Goal: Information Seeking & Learning: Learn about a topic

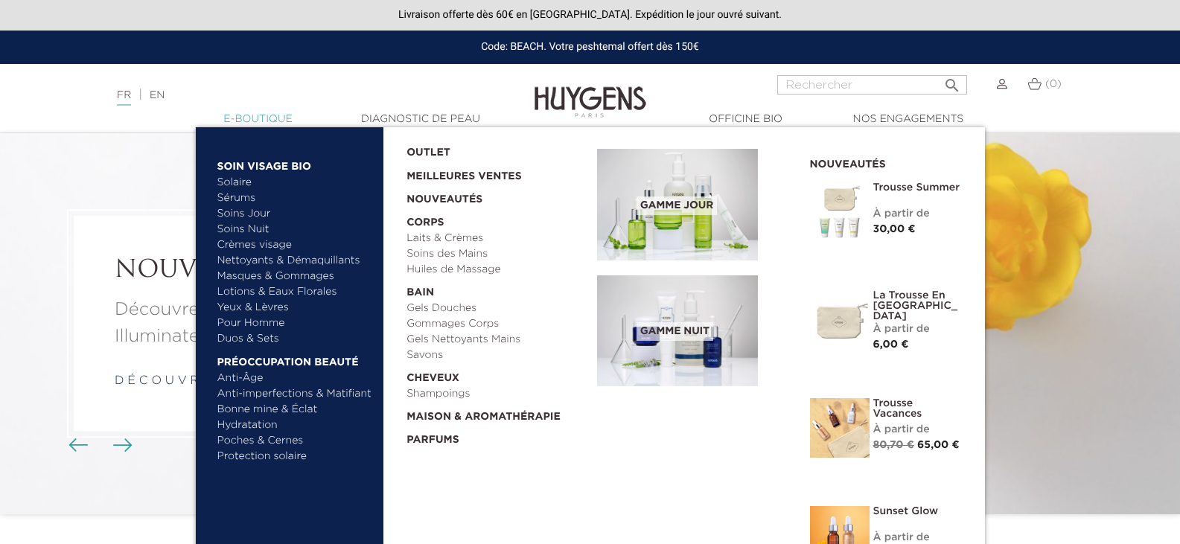
click at [226, 122] on link "  E-Boutique" at bounding box center [258, 120] width 149 height 16
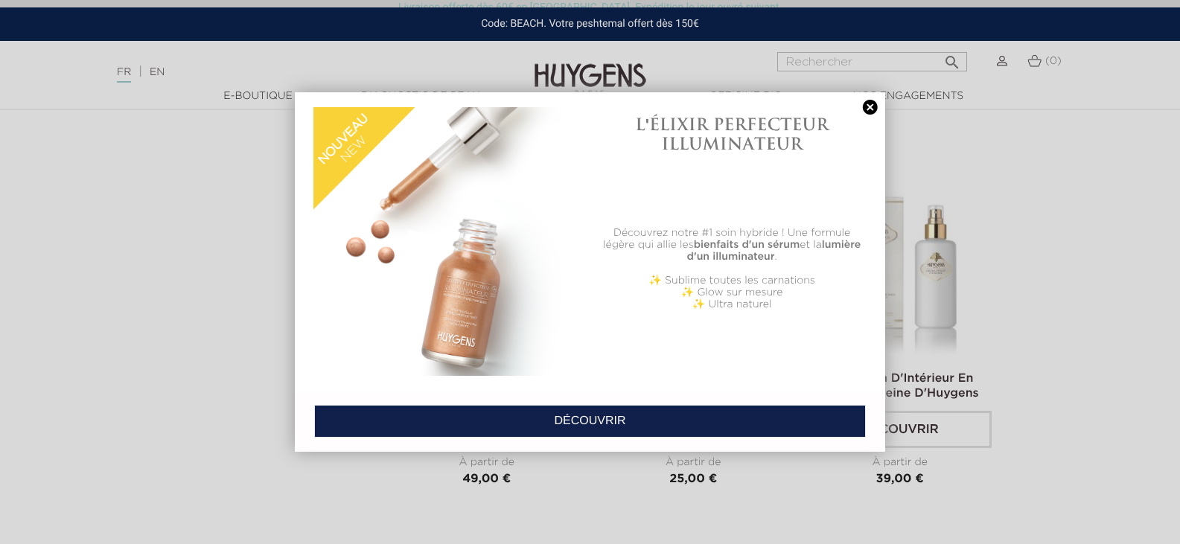
scroll to position [3946, 0]
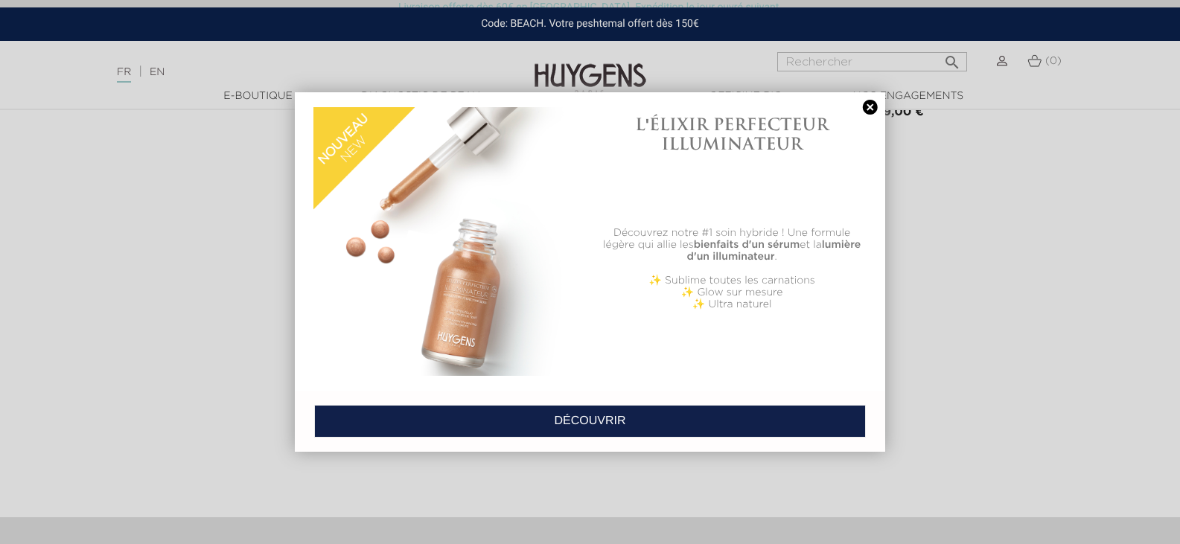
click at [858, 103] on div "L'ÉLIXIR PERFECTEUR ILLUMINATEUR" at bounding box center [732, 163] width 269 height 120
click at [870, 107] on link at bounding box center [870, 108] width 21 height 16
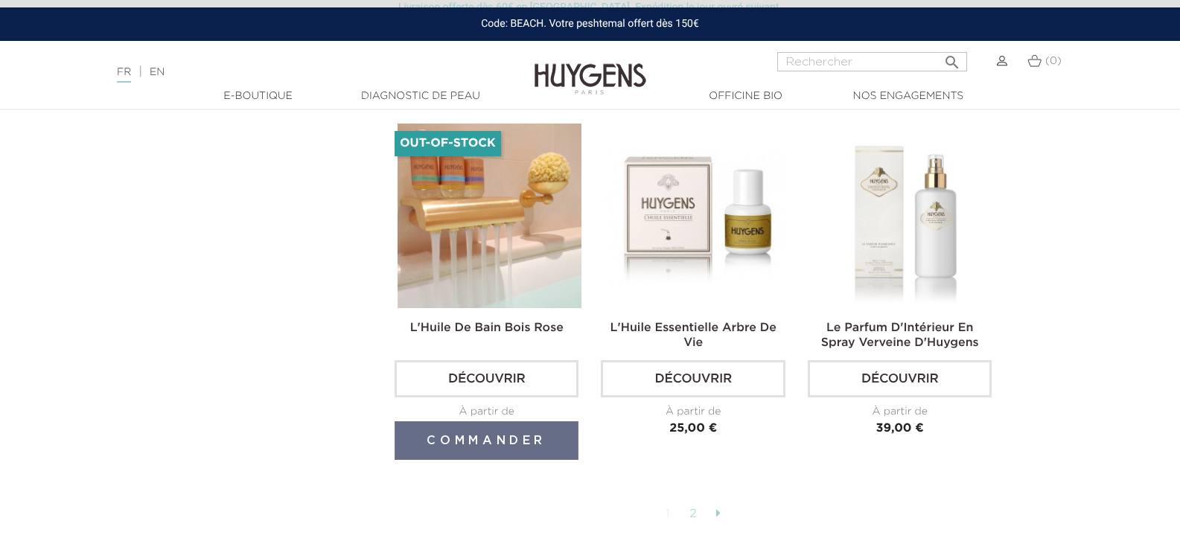
scroll to position [3574, 0]
